Goal: Information Seeking & Learning: Understand process/instructions

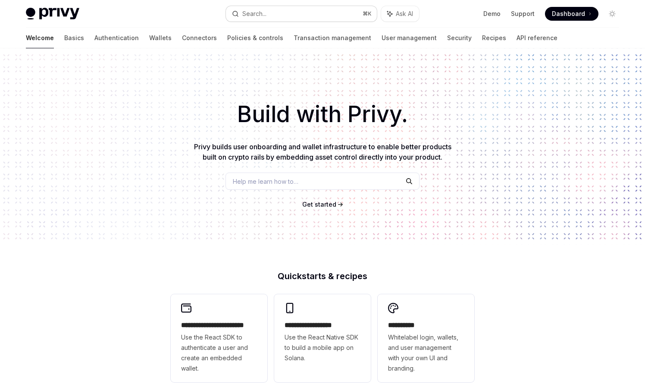
click at [322, 11] on button "Search... ⌘ K" at bounding box center [301, 14] width 151 height 16
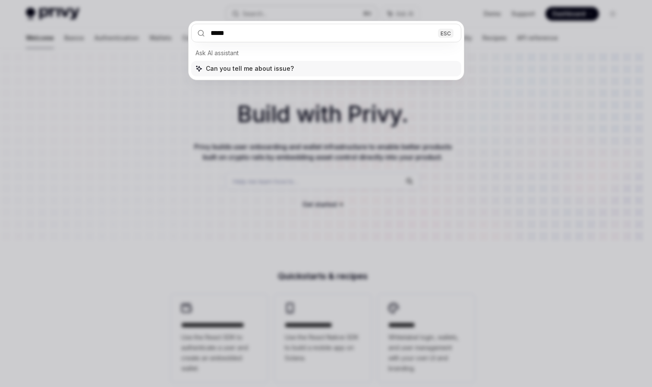
type input "******"
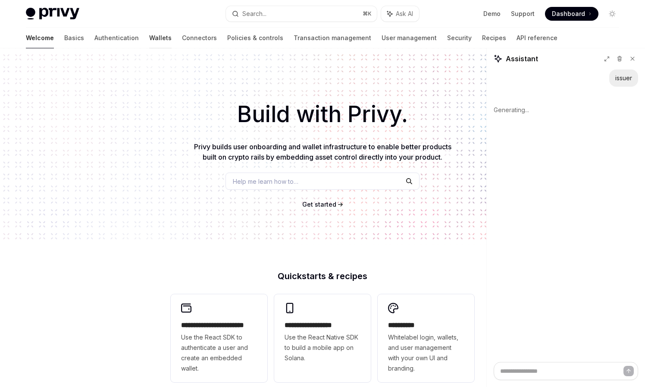
click at [149, 38] on link "Wallets" at bounding box center [160, 38] width 22 height 21
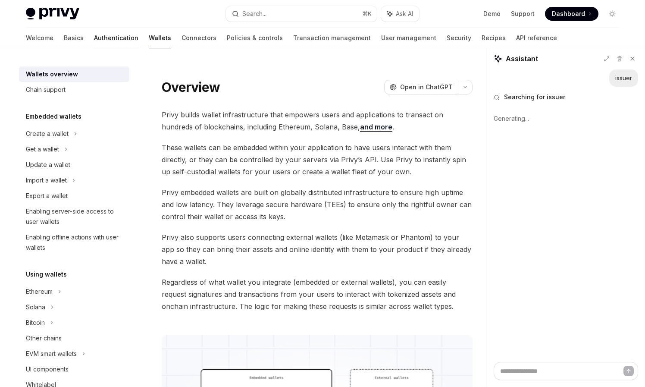
click at [94, 41] on link "Authentication" at bounding box center [116, 38] width 44 height 21
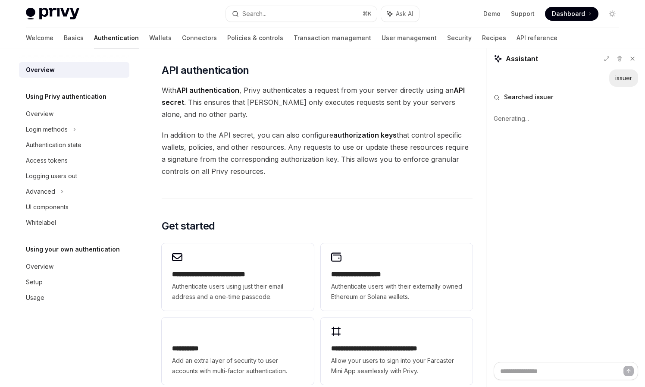
scroll to position [480, 0]
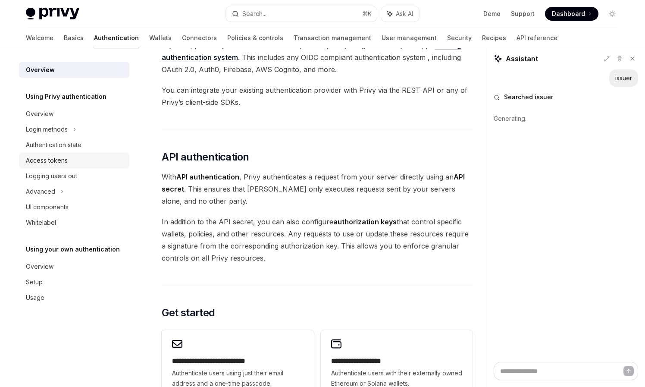
click at [72, 165] on div "Access tokens" at bounding box center [75, 160] width 98 height 10
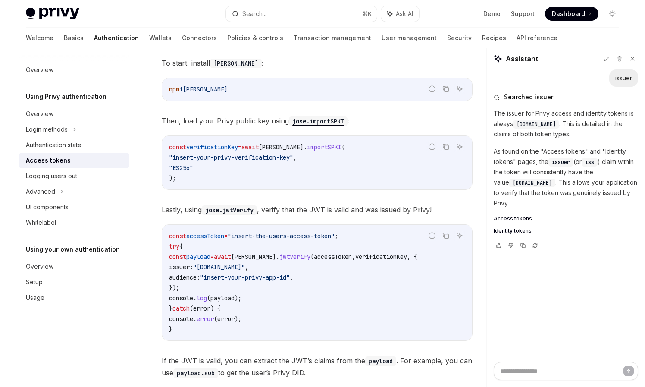
scroll to position [1980, 0]
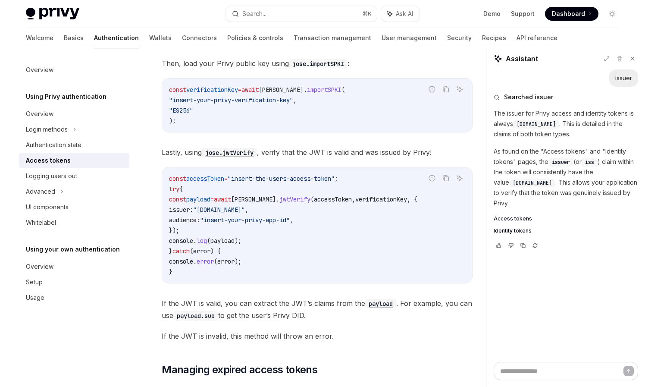
click at [300, 232] on code "const accessToken = "insert-the-users-access-token" ; try { const payload = awa…" at bounding box center [317, 225] width 296 height 104
drag, startPoint x: 312, startPoint y: 228, endPoint x: 422, endPoint y: 198, distance: 113.5
click at [422, 198] on code "const accessToken = "insert-the-users-access-token" ; try { const payload = awa…" at bounding box center [317, 225] width 296 height 104
click at [418, 198] on span ", {" at bounding box center [412, 199] width 10 height 8
drag, startPoint x: 420, startPoint y: 198, endPoint x: 179, endPoint y: 230, distance: 243.2
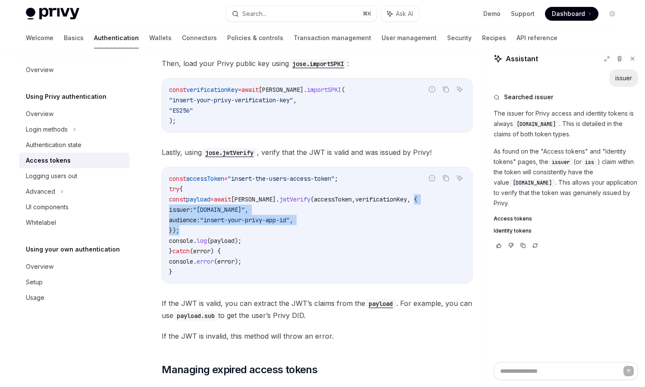
click at [179, 230] on code "const accessToken = "insert-the-users-access-token" ; try { const payload = awa…" at bounding box center [317, 225] width 296 height 104
copy code "{ issuer: "[DOMAIN_NAME]" , audience: "insert-your-privy-app-id" , }"
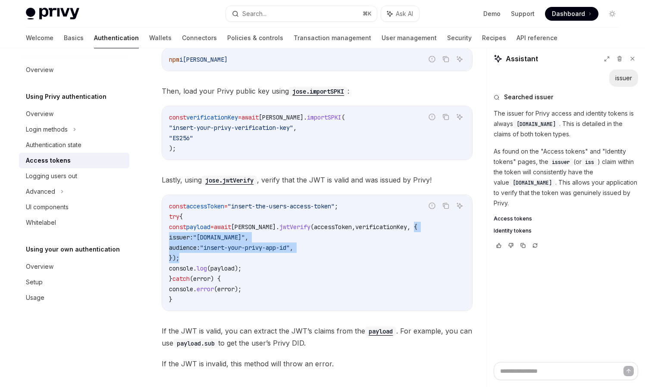
scroll to position [1952, 0]
click at [193, 238] on span "issuer:" at bounding box center [181, 237] width 24 height 8
drag, startPoint x: 216, startPoint y: 238, endPoint x: 246, endPoint y: 241, distance: 30.4
click at [245, 241] on span ""[DOMAIN_NAME]"" at bounding box center [219, 237] width 52 height 8
copy span "[DOMAIN_NAME]"
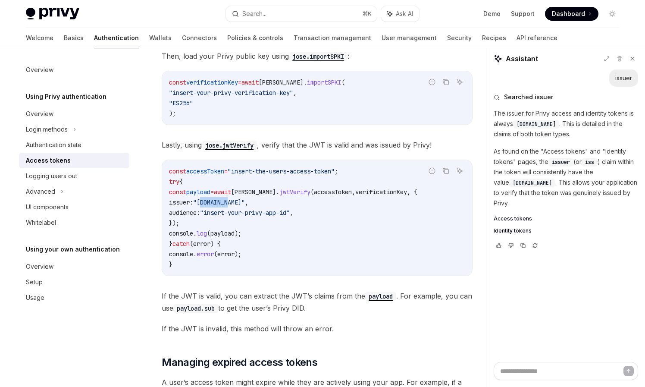
scroll to position [2039, 0]
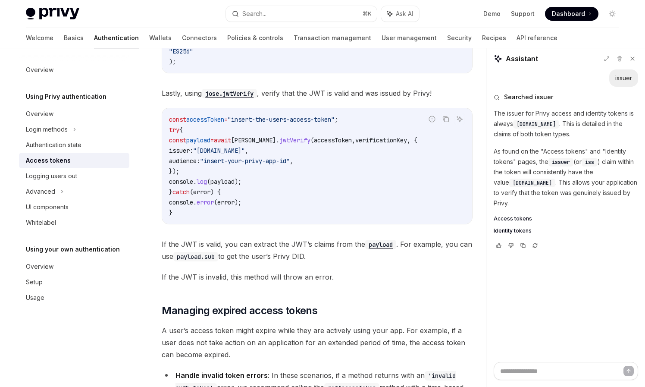
click at [200, 162] on span "audience:" at bounding box center [184, 161] width 31 height 8
copy span "audience"
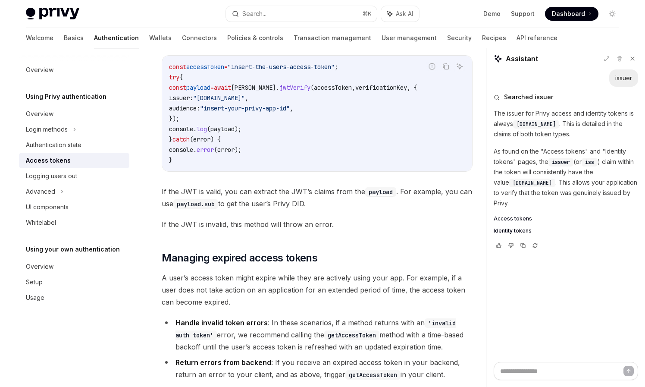
scroll to position [2079, 0]
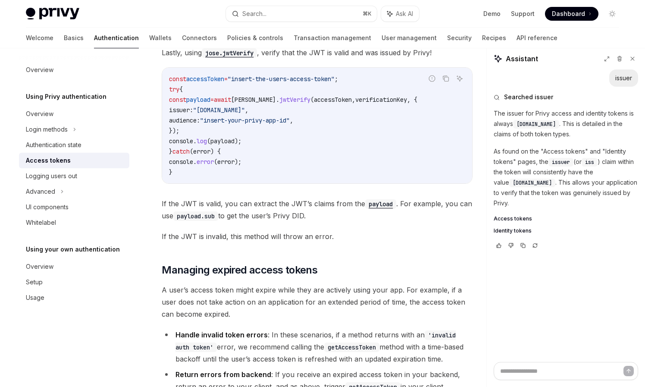
copy span "audience"
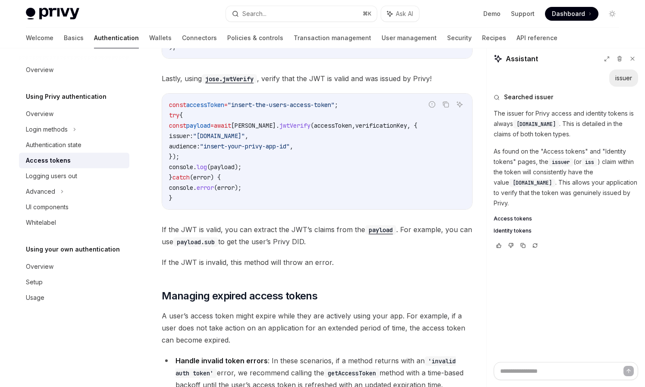
scroll to position [2054, 0]
click at [375, 231] on code "payload" at bounding box center [380, 229] width 31 height 9
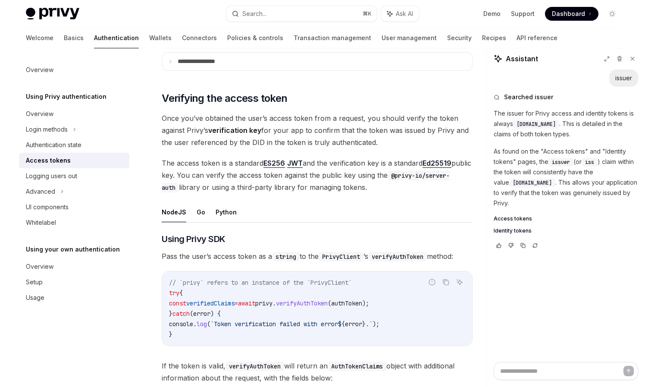
scroll to position [1090, 0]
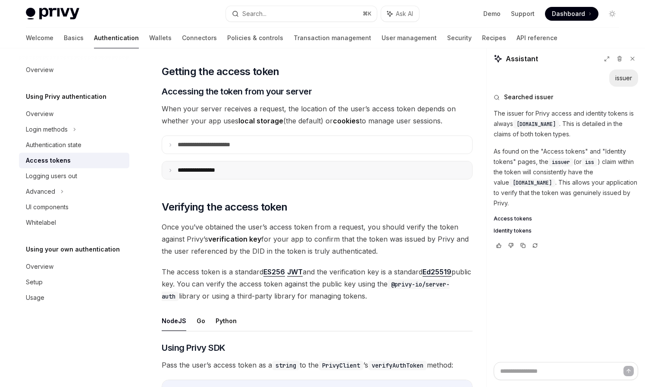
click at [268, 171] on summary "**********" at bounding box center [317, 170] width 310 height 18
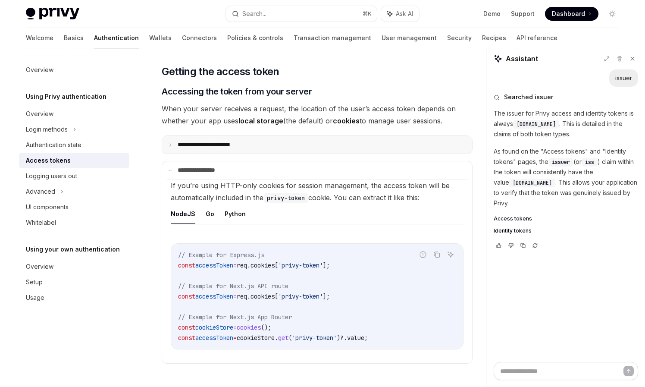
click at [284, 147] on summary "**********" at bounding box center [317, 145] width 310 height 18
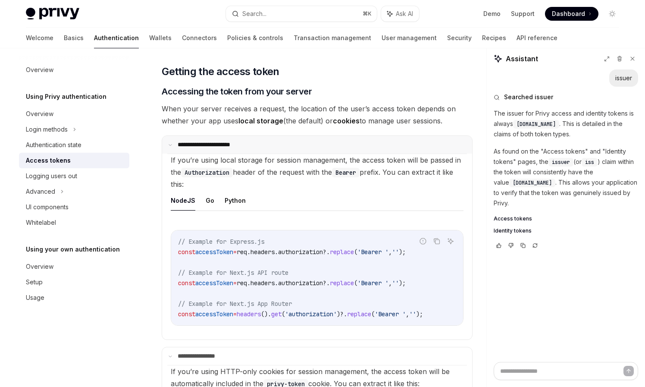
click at [284, 147] on summary "**********" at bounding box center [317, 145] width 310 height 18
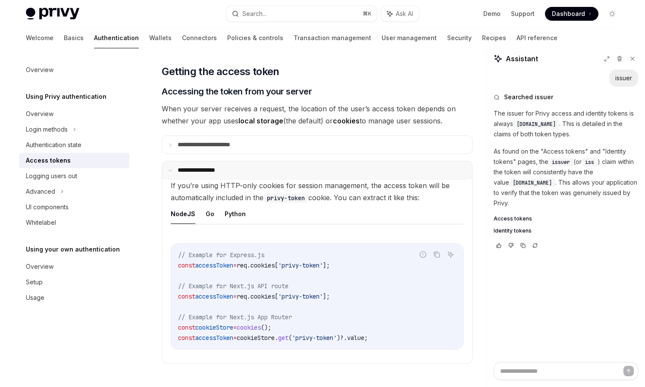
click at [260, 173] on summary "**********" at bounding box center [317, 170] width 310 height 18
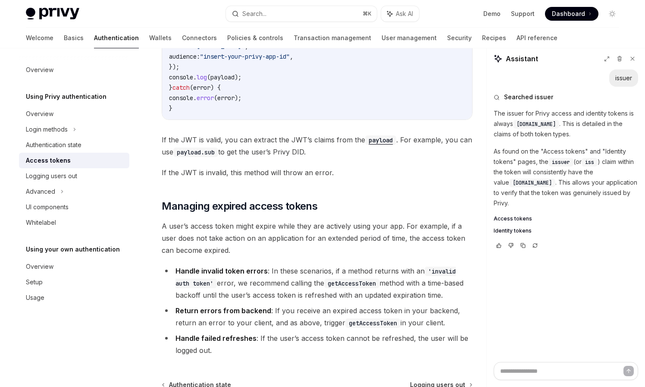
scroll to position [2184, 0]
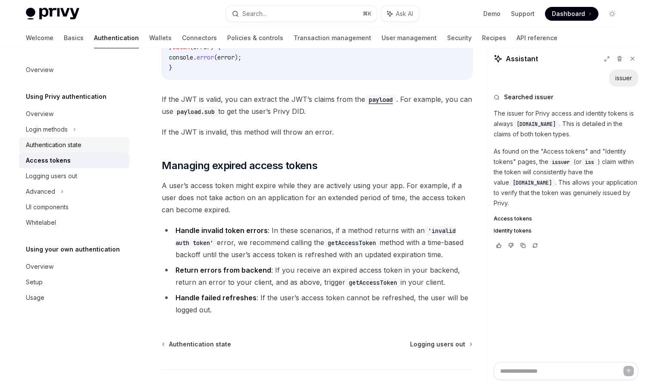
click at [104, 151] on link "Authentication state" at bounding box center [74, 145] width 110 height 16
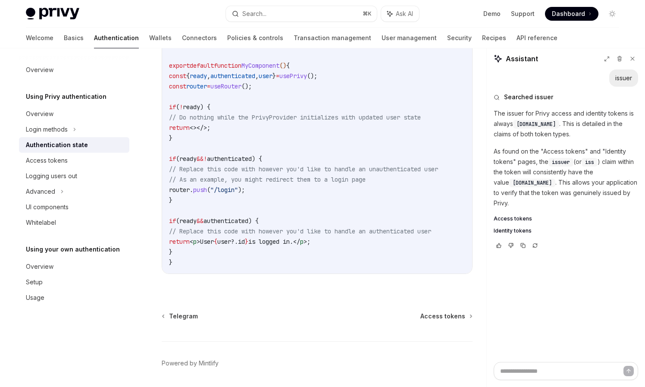
scroll to position [345, 0]
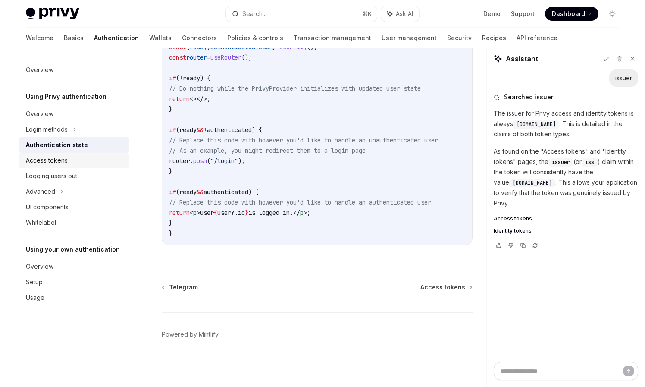
click at [65, 157] on div "Access tokens" at bounding box center [47, 160] width 42 height 10
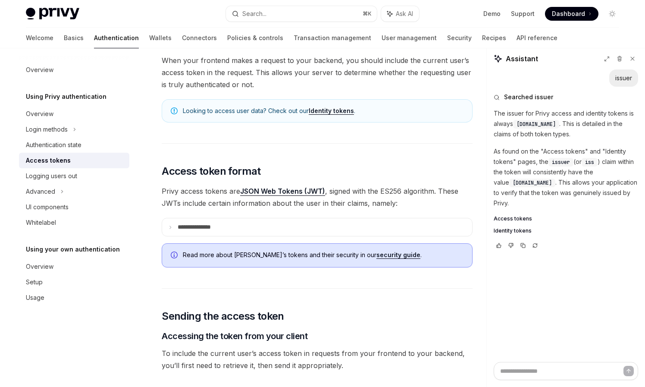
click at [325, 109] on link "Identity tokens" at bounding box center [331, 111] width 45 height 8
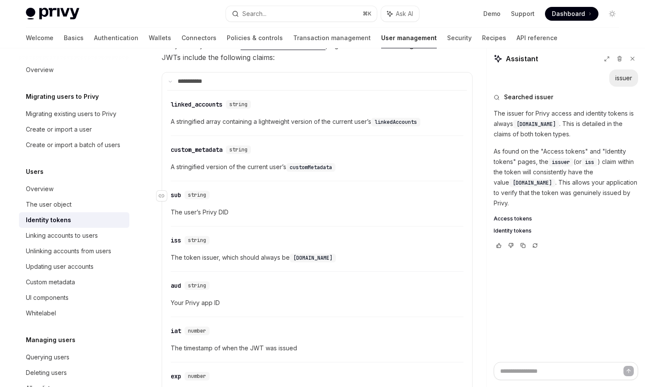
scroll to position [379, 0]
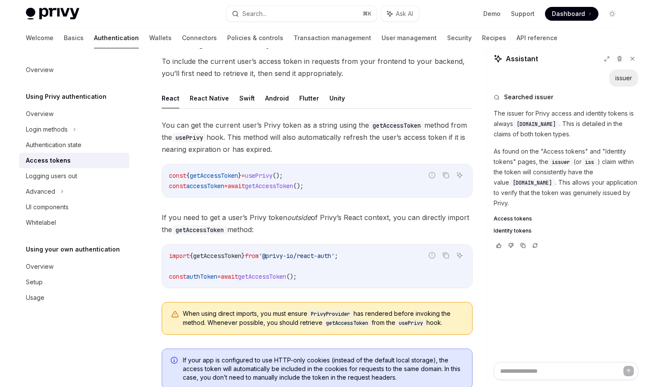
scroll to position [87, 0]
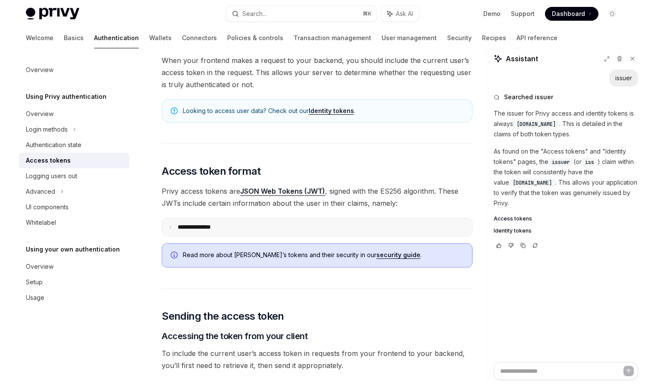
click at [236, 222] on summary "**********" at bounding box center [317, 227] width 310 height 18
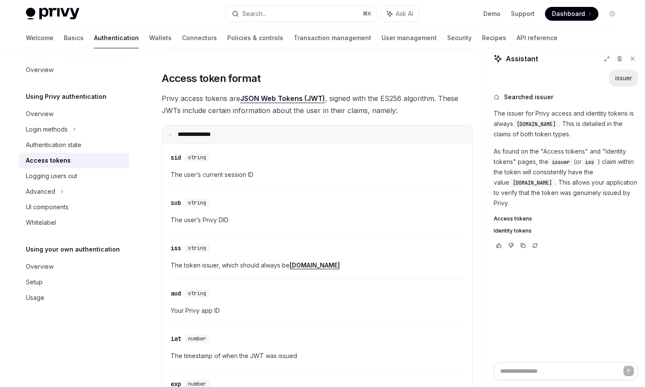
click at [213, 130] on summary "**********" at bounding box center [317, 135] width 310 height 18
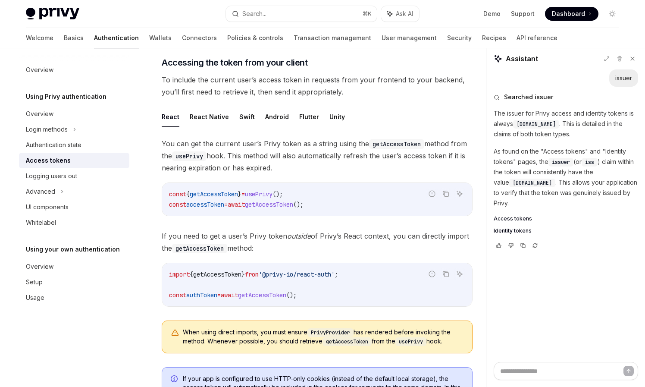
scroll to position [0, 0]
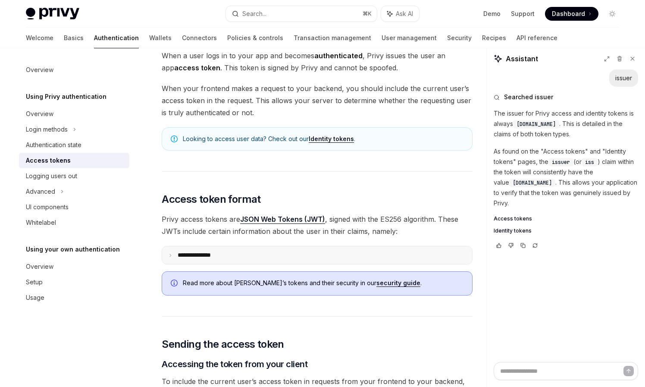
click at [201, 249] on summary "**********" at bounding box center [317, 255] width 310 height 18
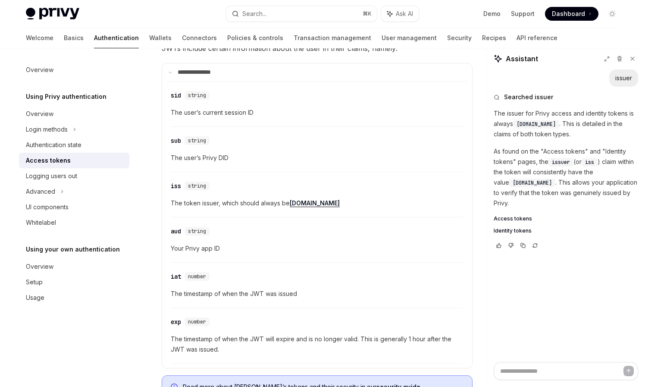
scroll to position [248, 0]
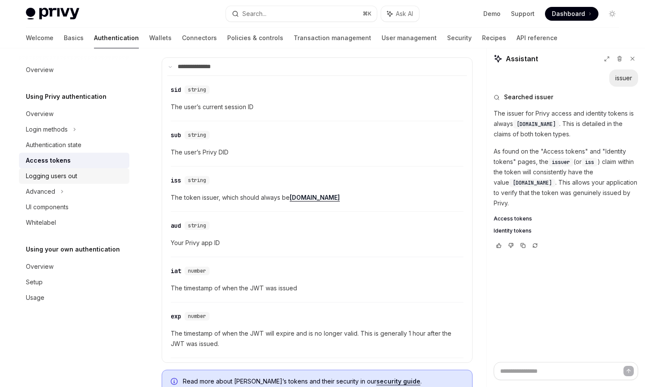
click at [82, 175] on div "Logging users out" at bounding box center [75, 176] width 98 height 10
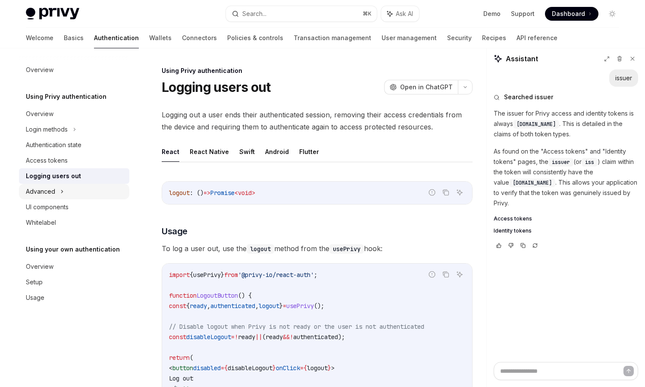
click at [91, 186] on div "Advanced" at bounding box center [74, 192] width 110 height 16
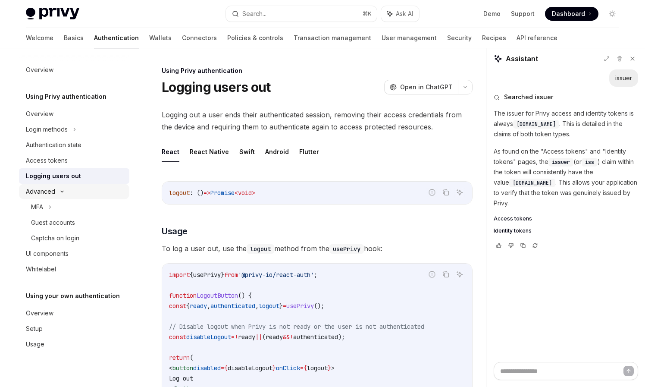
click at [88, 189] on div "Advanced" at bounding box center [74, 192] width 110 height 16
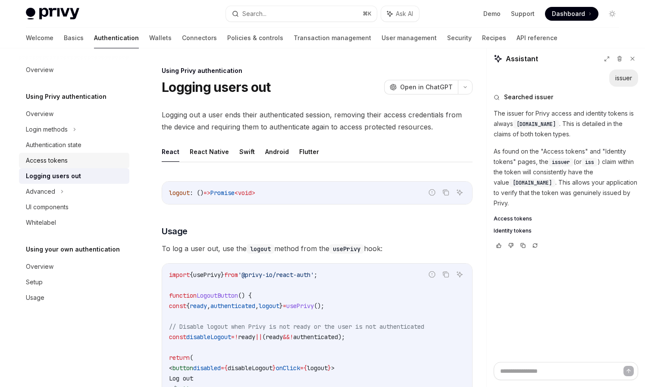
click at [81, 154] on link "Access tokens" at bounding box center [74, 161] width 110 height 16
type textarea "*"
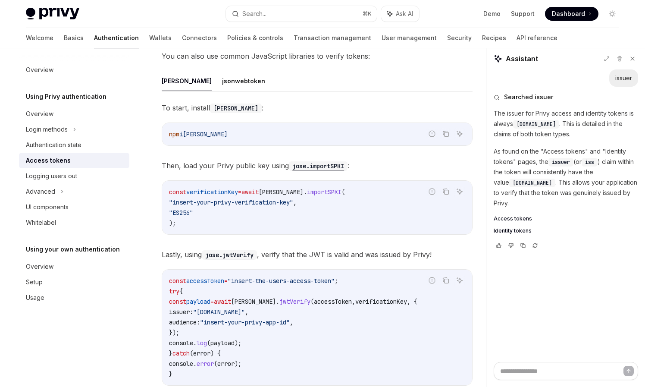
scroll to position [1939, 0]
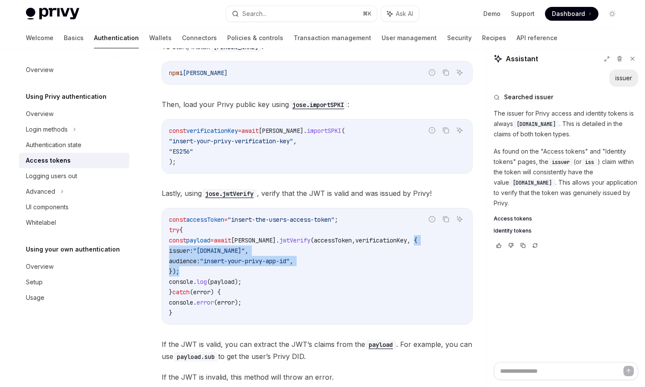
drag, startPoint x: 420, startPoint y: 240, endPoint x: 180, endPoint y: 272, distance: 242.1
click at [180, 272] on code "const accessToken = "insert-the-users-access-token" ; try { const payload = awa…" at bounding box center [317, 266] width 296 height 104
copy code "{ issuer: "[DOMAIN_NAME]" , audience: "insert-your-privy-app-id" , }"
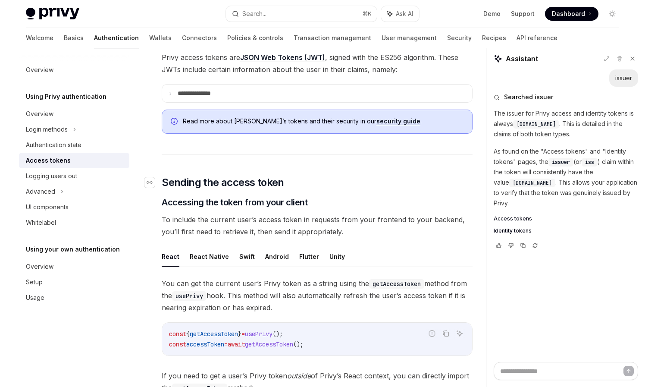
scroll to position [143, 0]
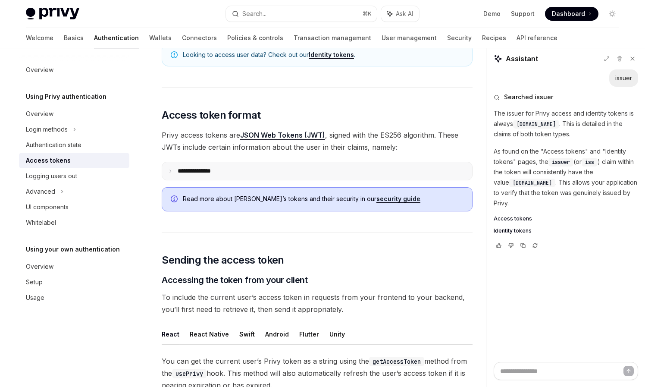
click at [261, 168] on summary "**********" at bounding box center [317, 171] width 310 height 18
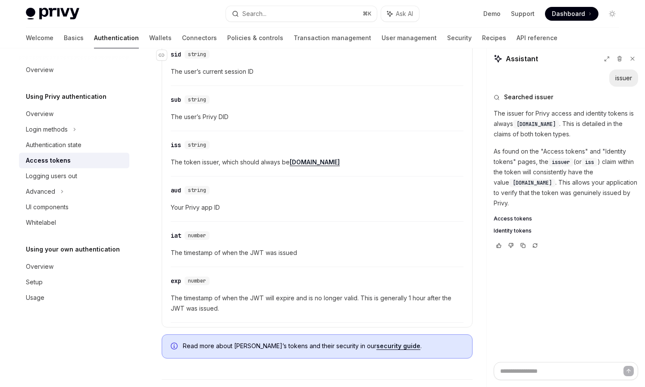
scroll to position [283, 0]
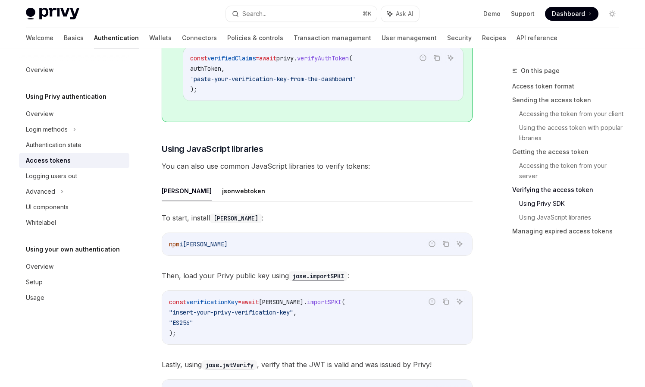
scroll to position [1713, 0]
